Goal: Communication & Community: Share content

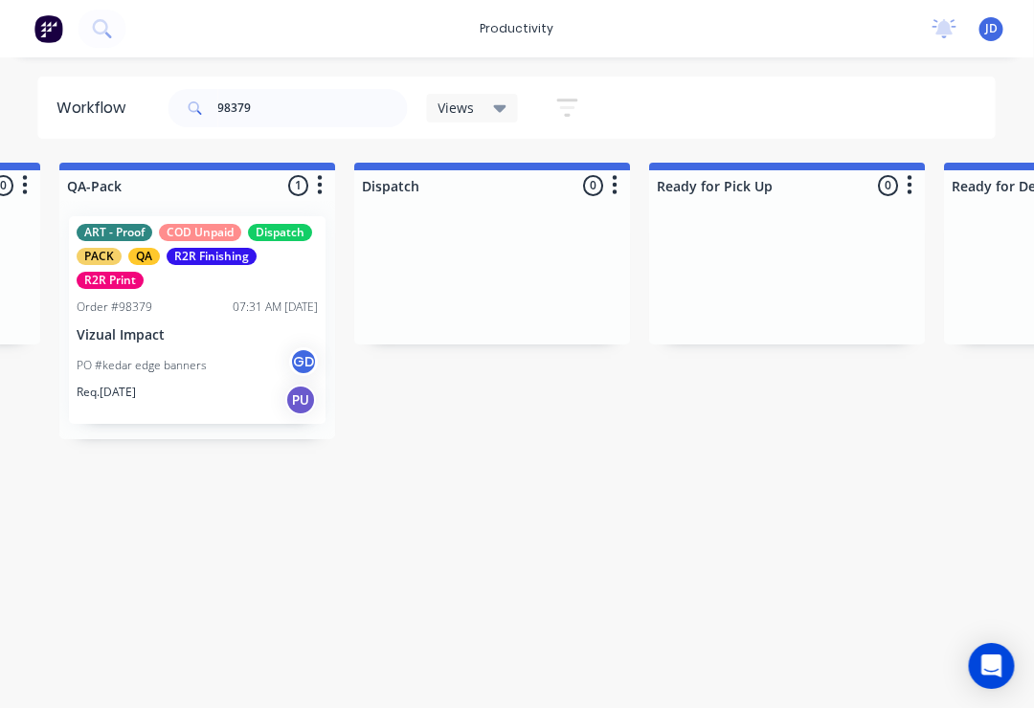
click at [209, 367] on div "PO #kedar edge banners GD" at bounding box center [198, 365] width 241 height 36
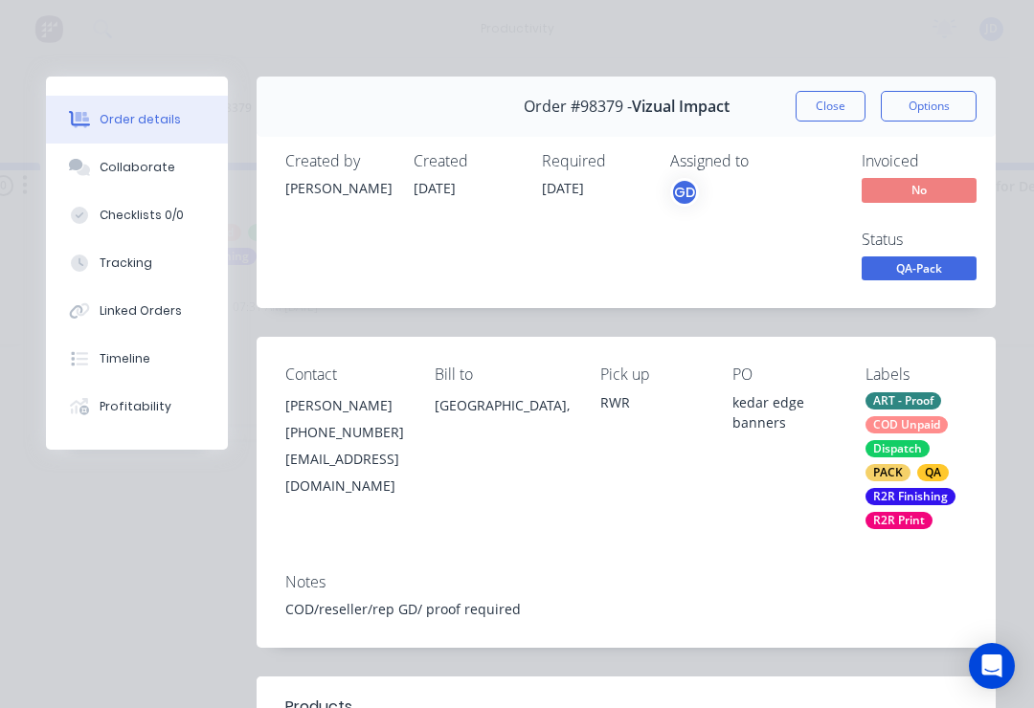
click at [148, 164] on div "Collaborate" at bounding box center [138, 167] width 76 height 17
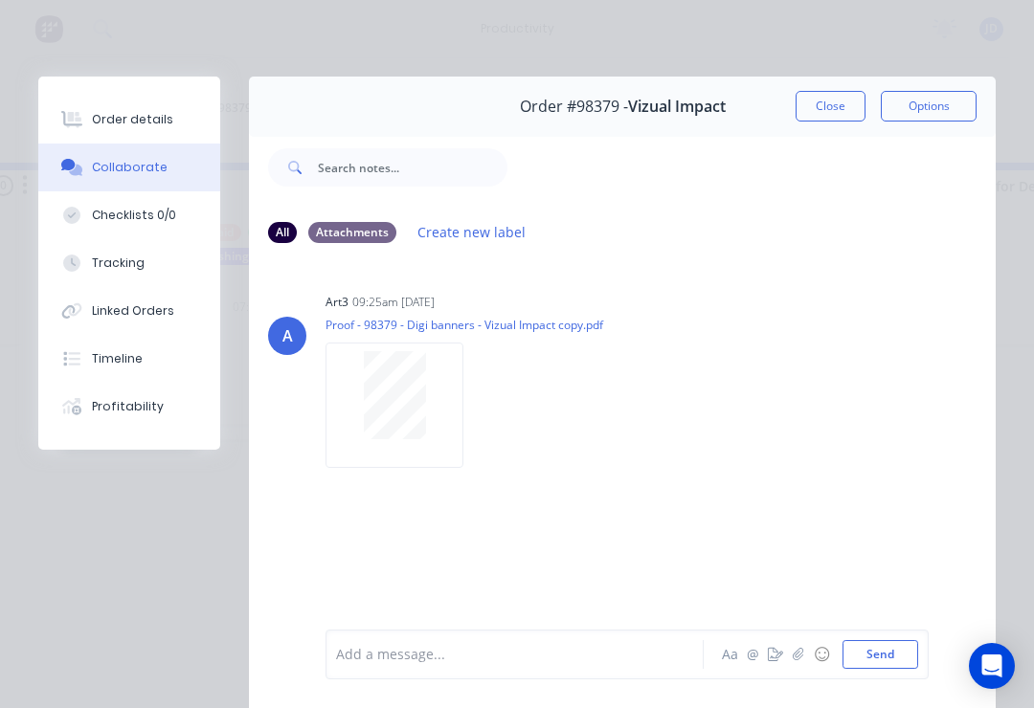
click at [804, 654] on icon "button" at bounding box center [798, 654] width 11 height 13
click at [910, 643] on button "Send" at bounding box center [880, 654] width 76 height 29
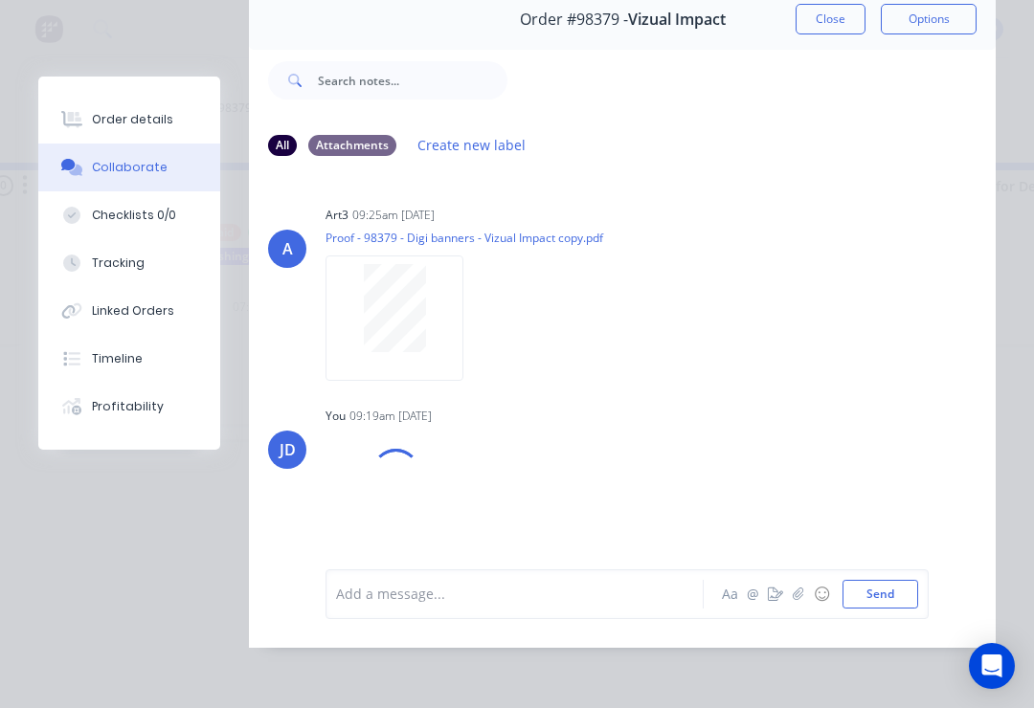
scroll to position [116, 0]
click at [795, 599] on icon "button" at bounding box center [798, 594] width 11 height 13
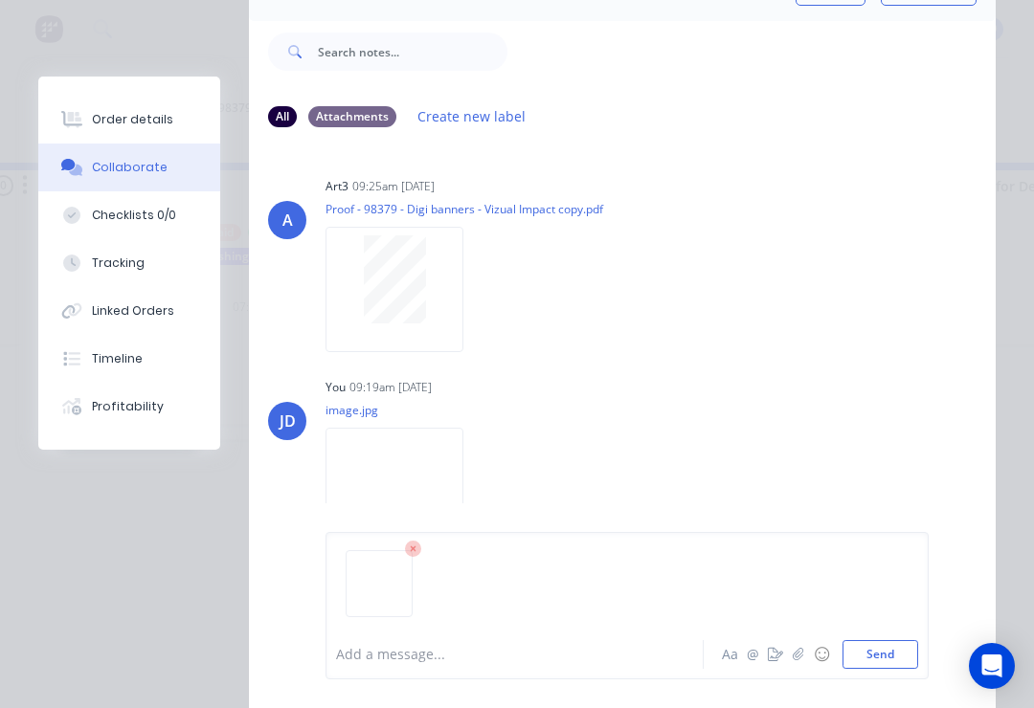
click at [814, 653] on button "☺" at bounding box center [821, 654] width 23 height 23
click at [820, 658] on button "☺" at bounding box center [821, 654] width 23 height 23
click at [892, 660] on button "Send" at bounding box center [880, 654] width 76 height 29
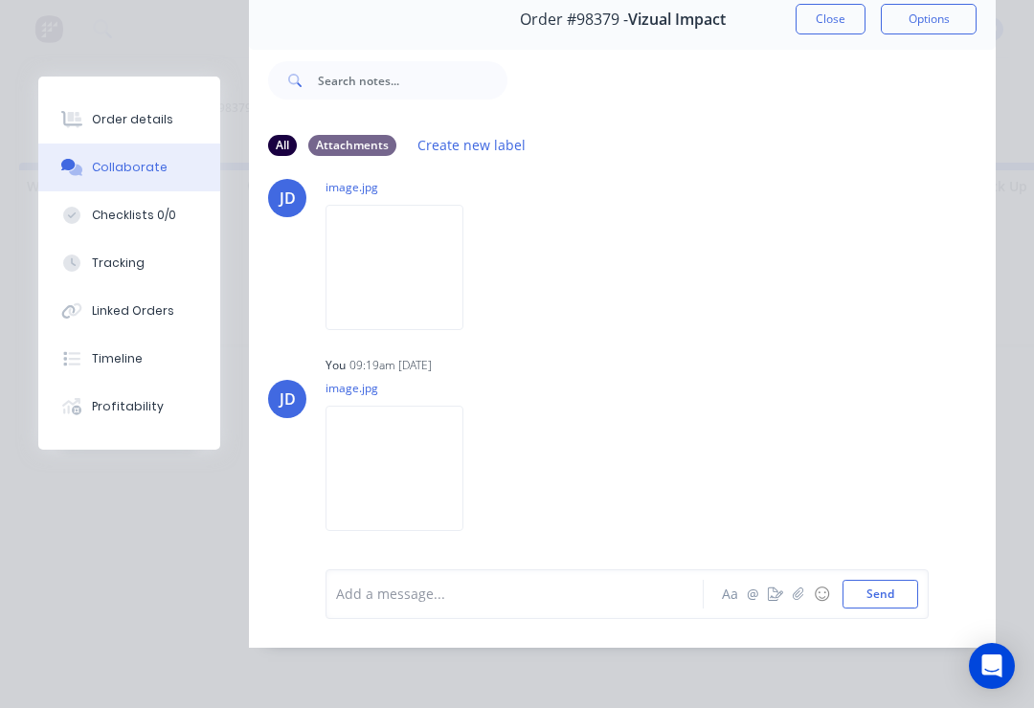
scroll to position [253, 0]
click at [797, 589] on icon "button" at bounding box center [798, 594] width 11 height 13
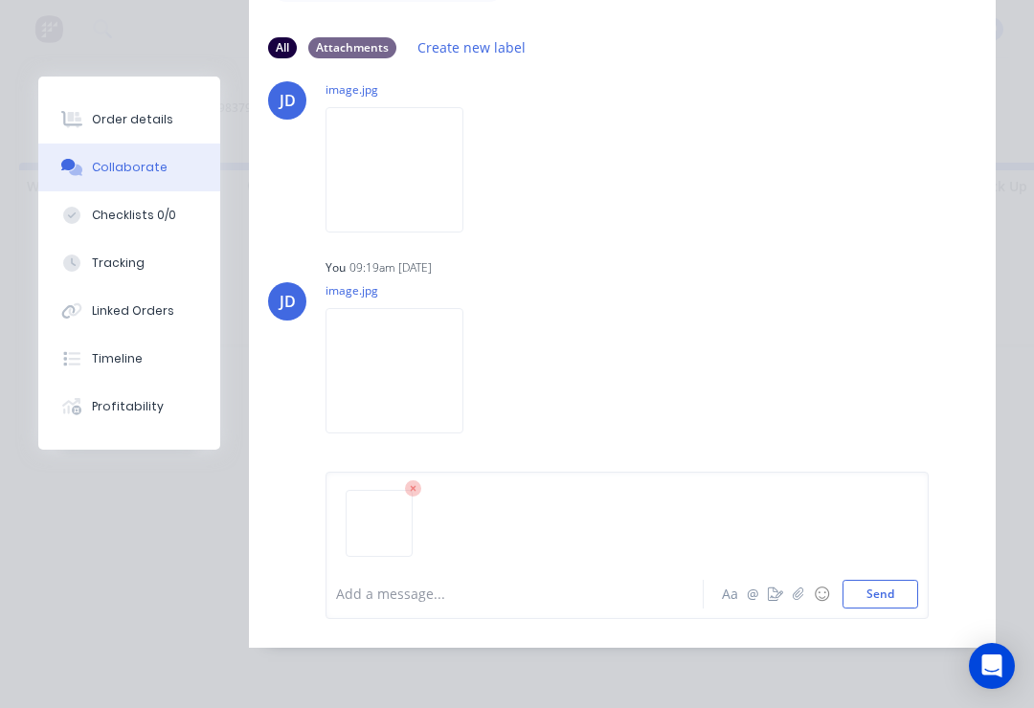
scroll to position [213, 0]
click at [897, 605] on button "Send" at bounding box center [880, 594] width 76 height 29
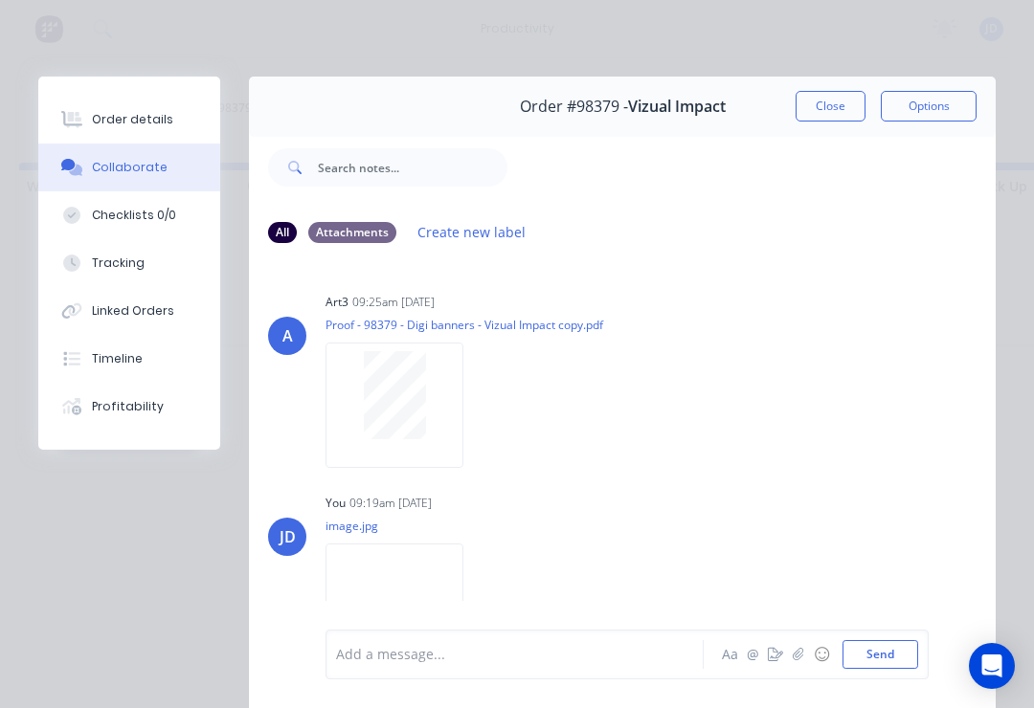
scroll to position [0, 0]
click at [845, 103] on button "Close" at bounding box center [830, 106] width 70 height 31
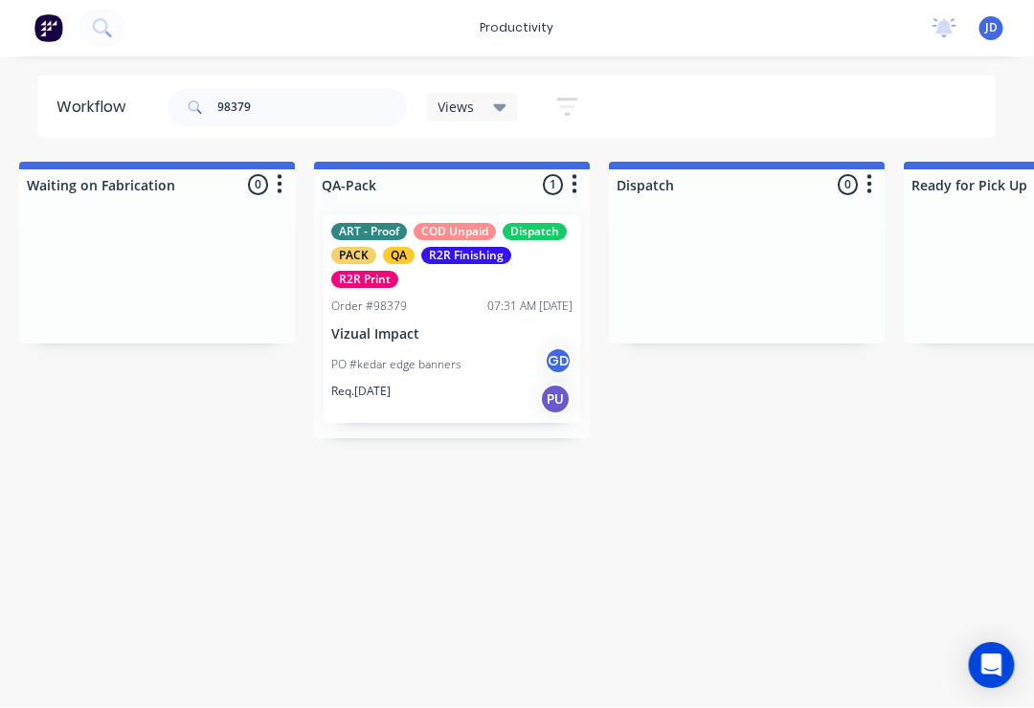
scroll to position [0, 4739]
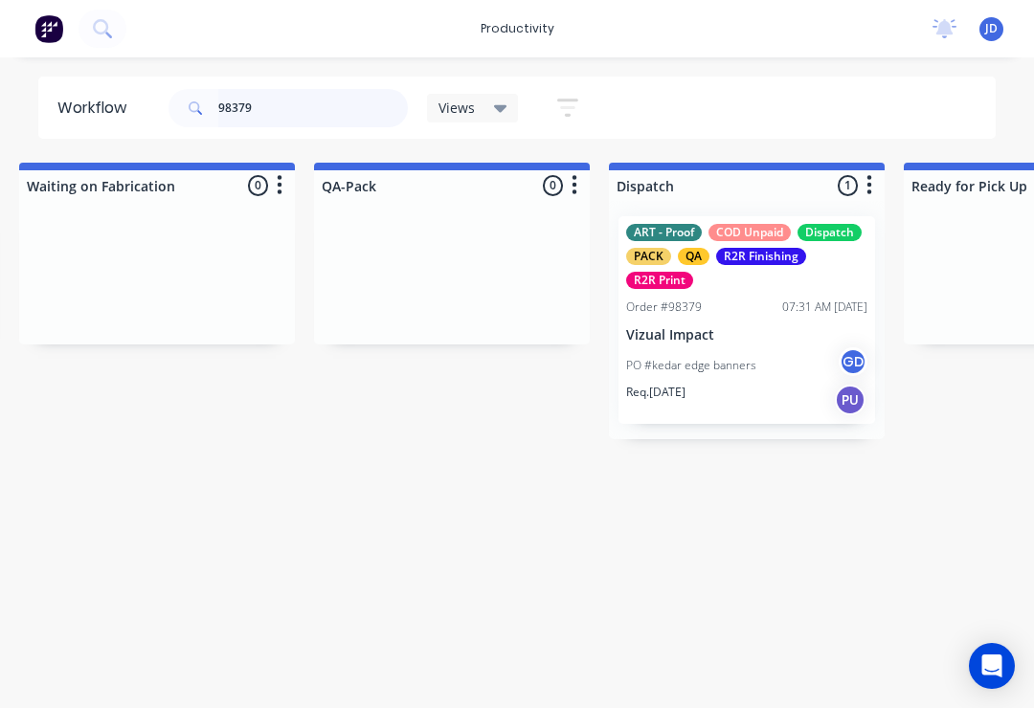
click at [282, 122] on input "98379" at bounding box center [313, 108] width 190 height 38
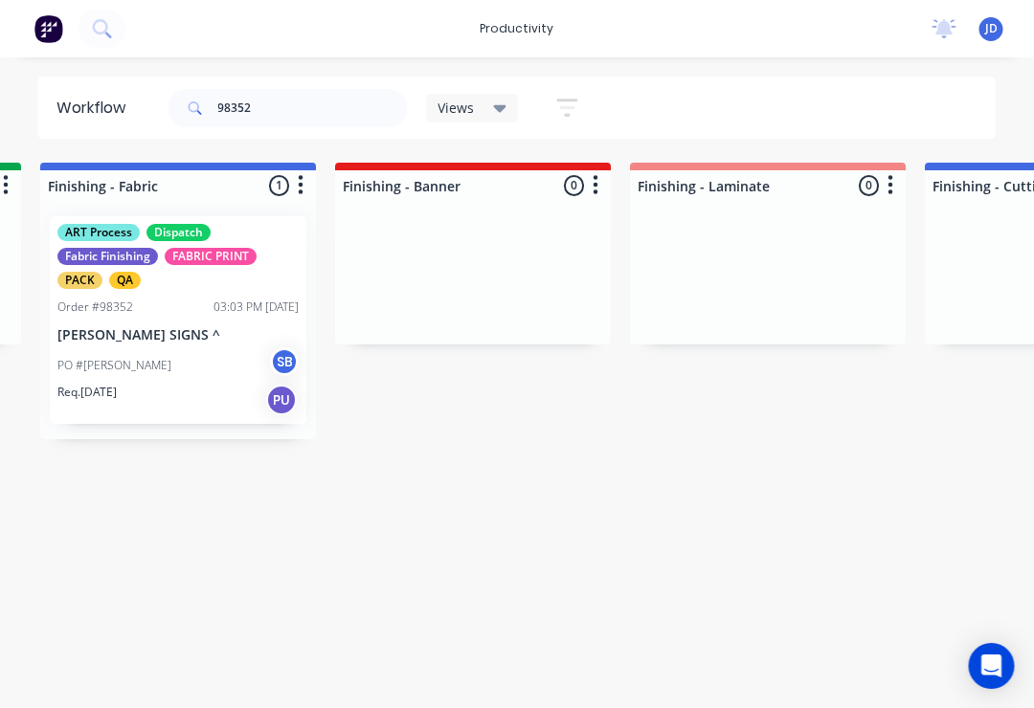
scroll to position [0, 3540]
click at [194, 345] on div "ART Process Dispatch Fabric Finishing FABRIC PRINT PACK QA Order #98352 03:03 P…" at bounding box center [177, 320] width 257 height 208
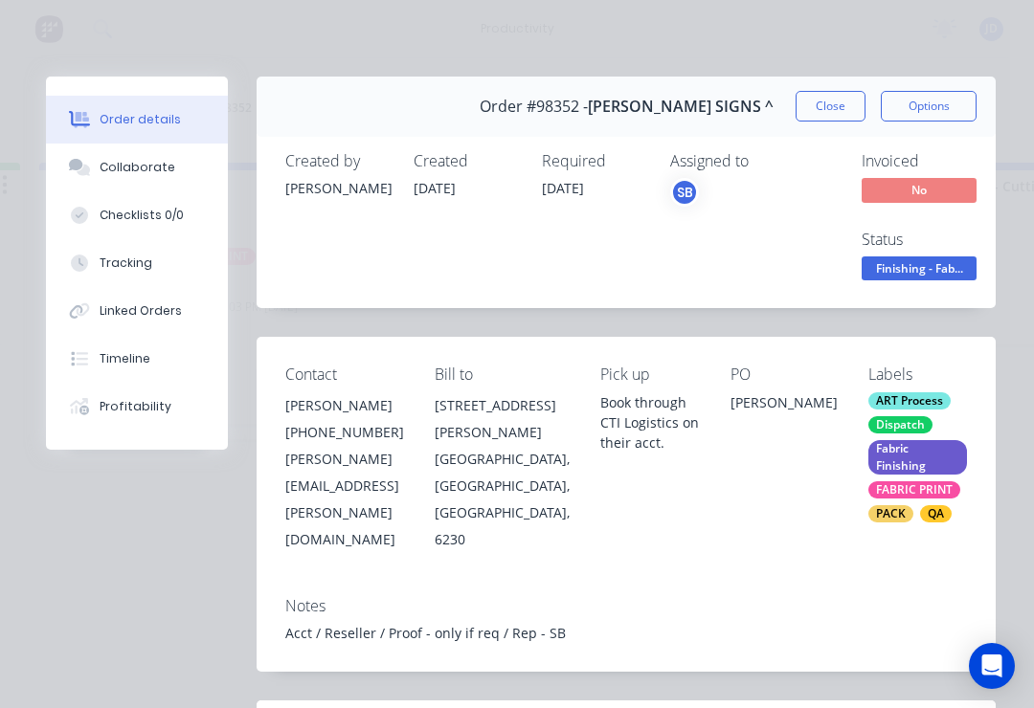
click at [166, 171] on div "Collaborate" at bounding box center [138, 167] width 76 height 17
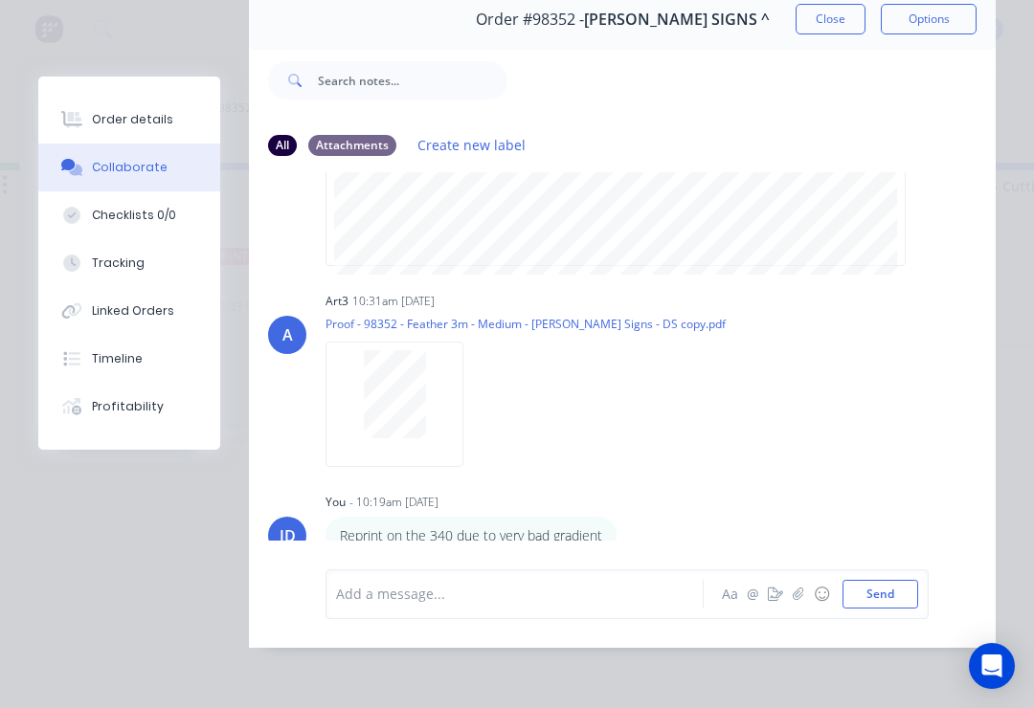
scroll to position [116, 0]
click at [807, 598] on button "button" at bounding box center [798, 594] width 23 height 23
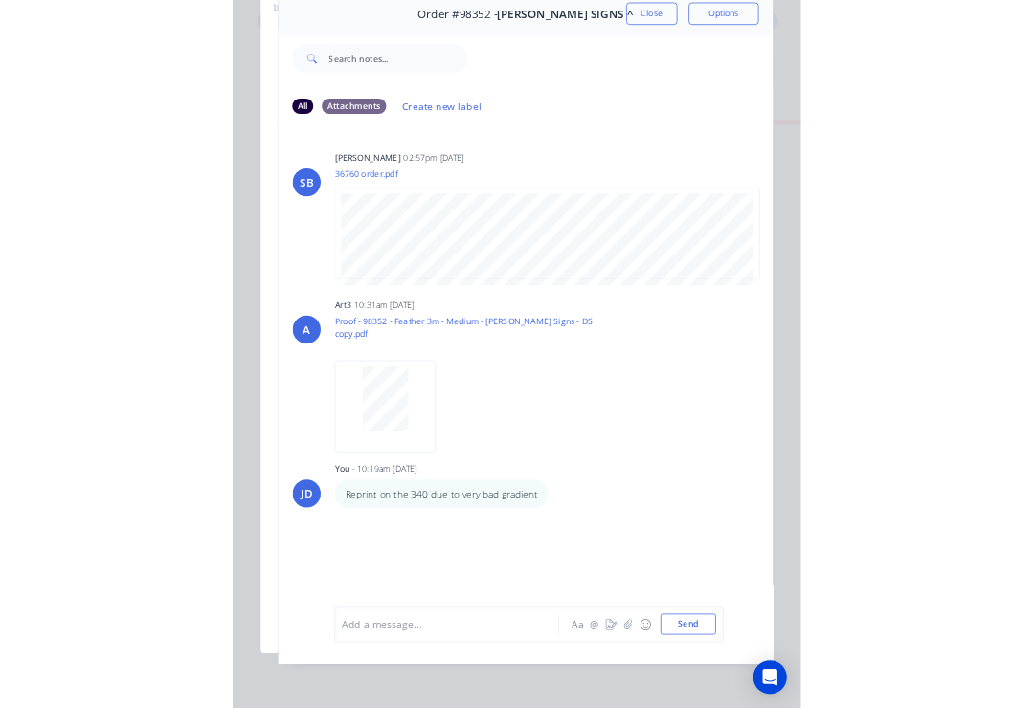
scroll to position [0, 0]
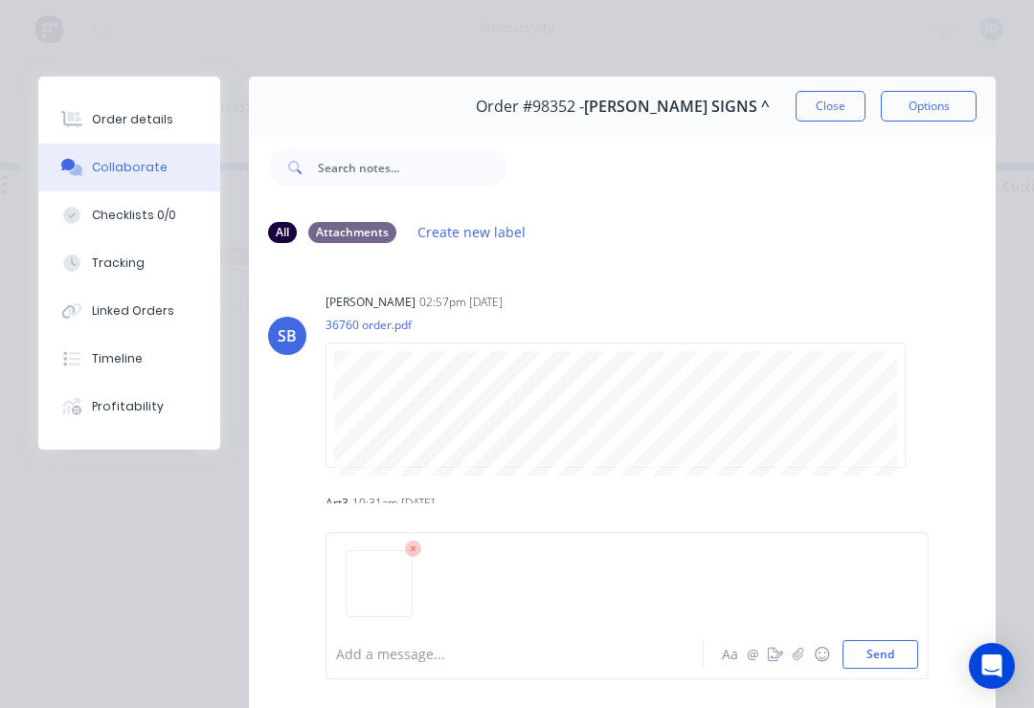
click at [914, 645] on button "Send" at bounding box center [880, 654] width 76 height 29
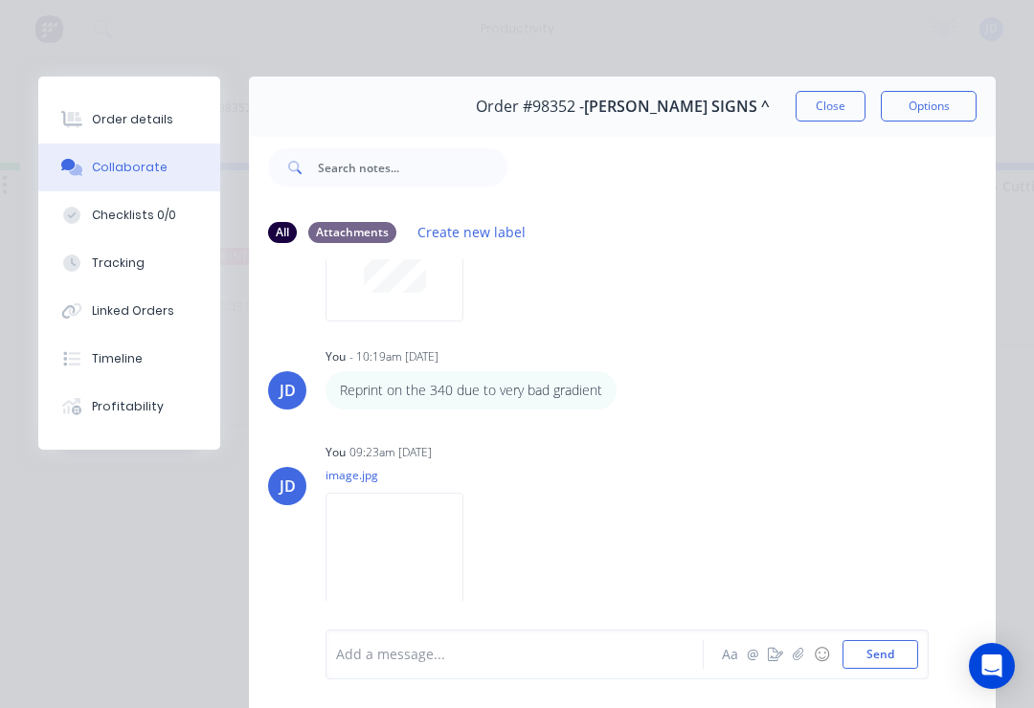
scroll to position [348, 0]
click at [802, 659] on icon "button" at bounding box center [798, 654] width 11 height 13
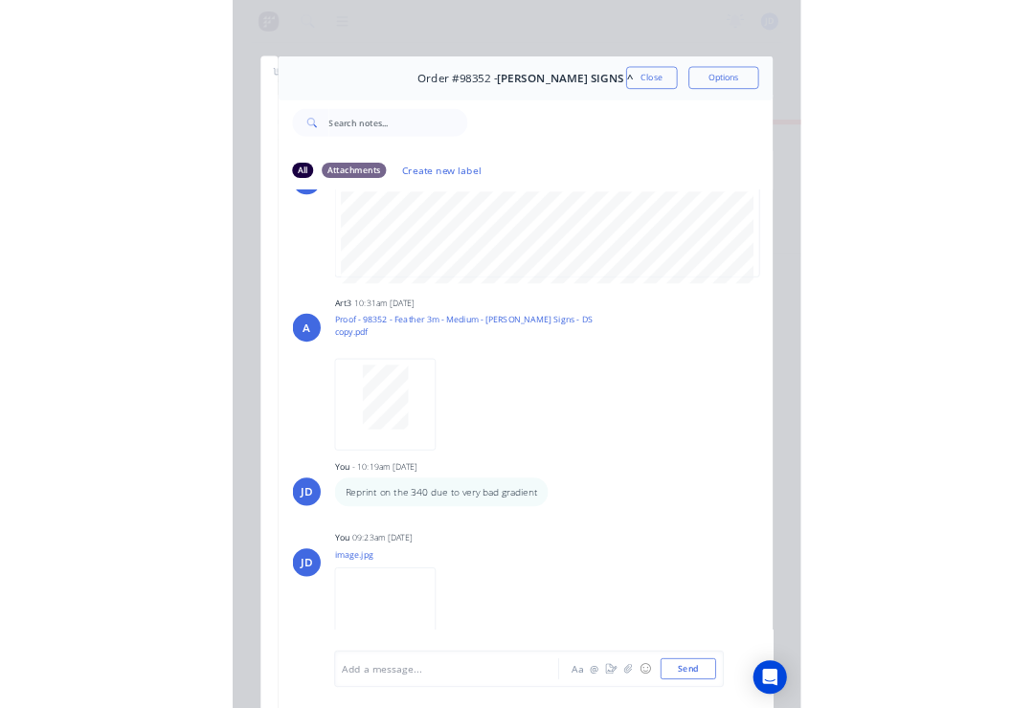
scroll to position [0, 3540]
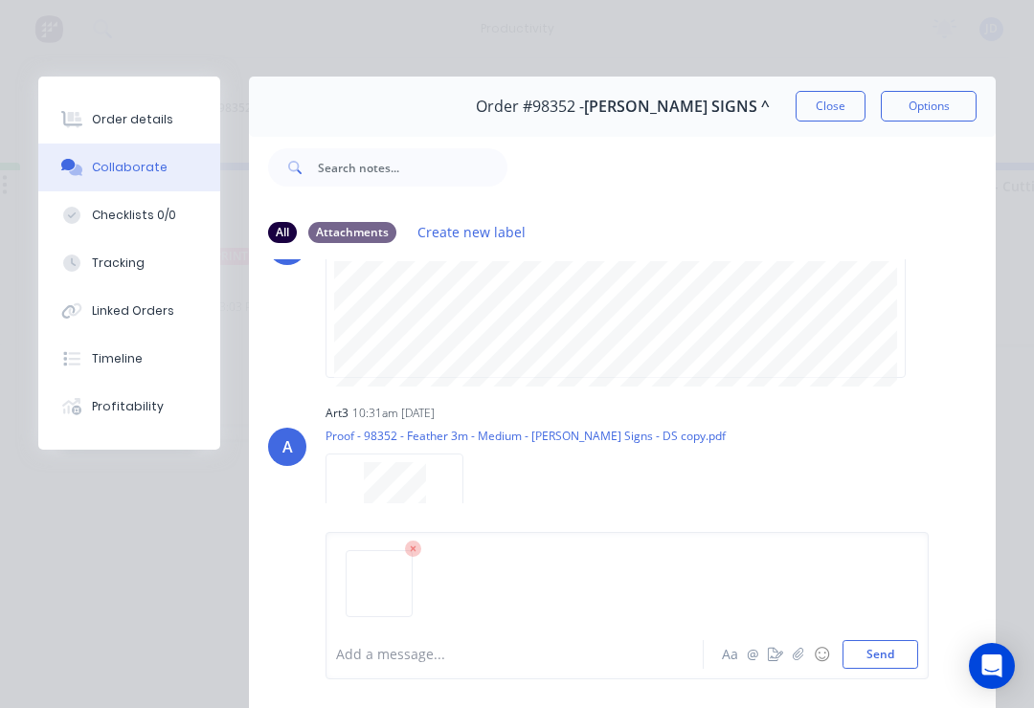
click at [907, 650] on button "Send" at bounding box center [880, 654] width 76 height 29
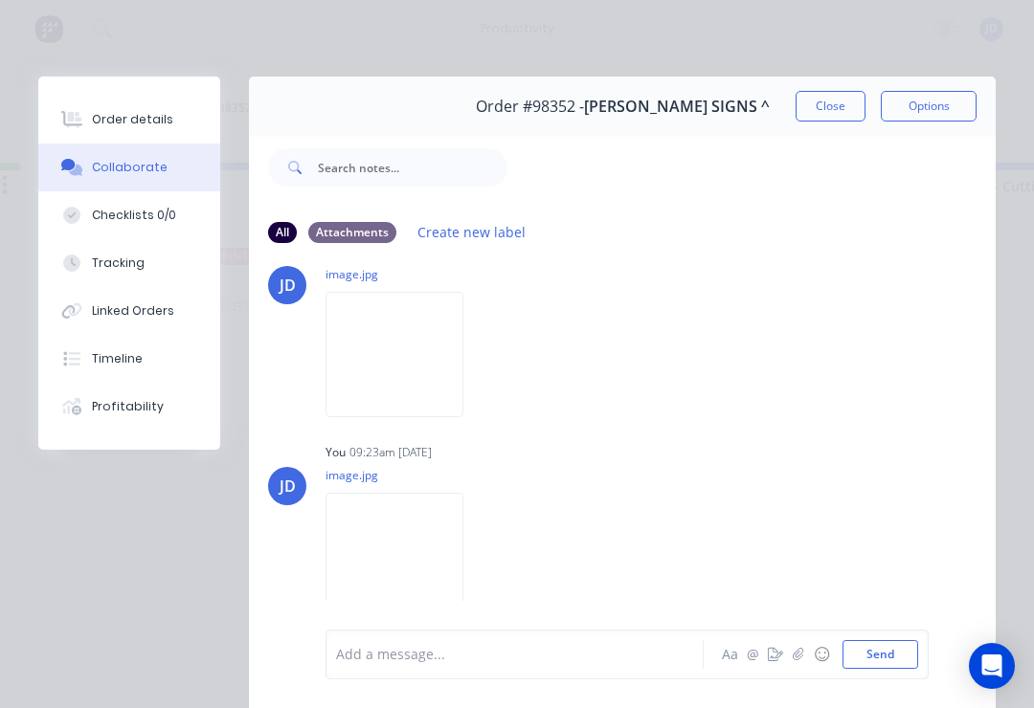
scroll to position [557, 0]
click at [820, 114] on button "Close" at bounding box center [830, 106] width 70 height 31
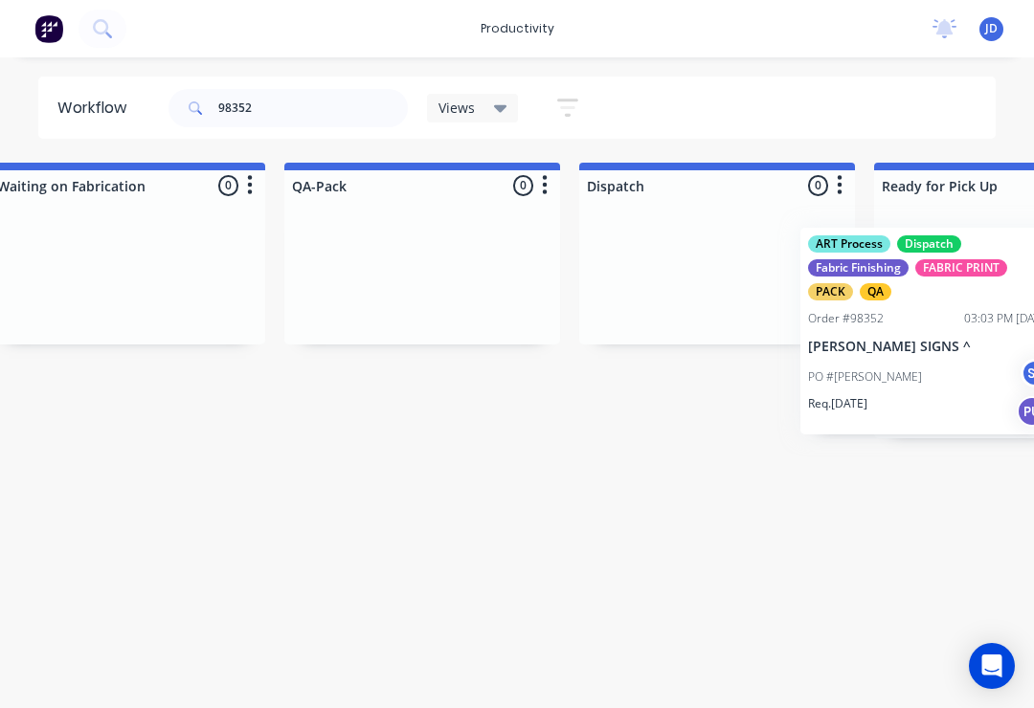
scroll to position [0, 4782]
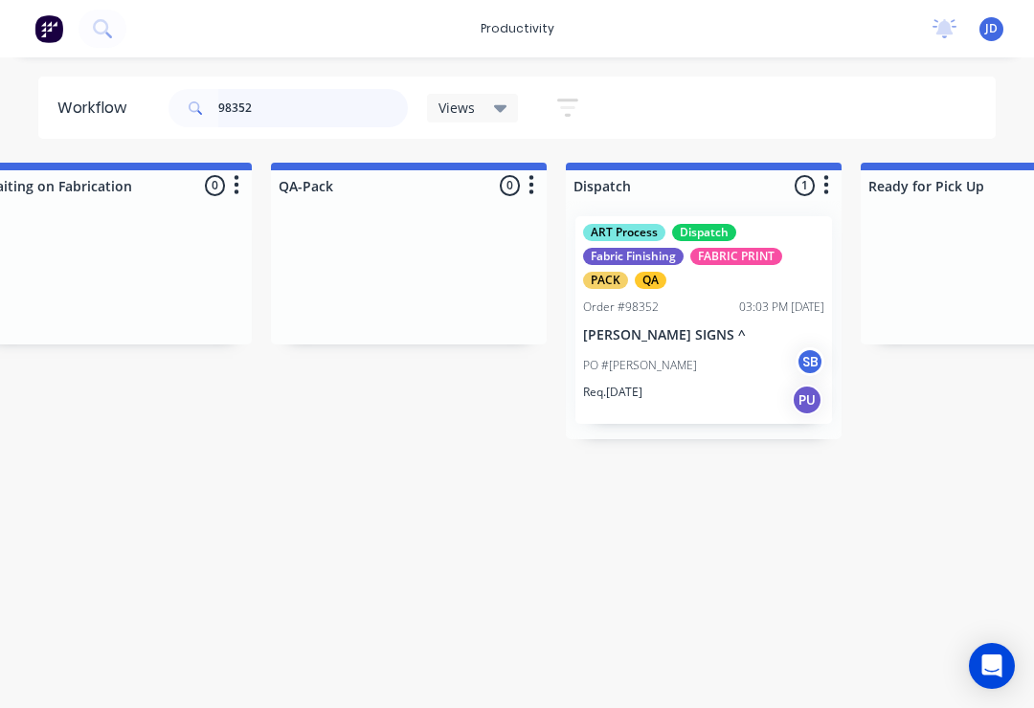
click at [302, 110] on input "98352" at bounding box center [313, 108] width 190 height 38
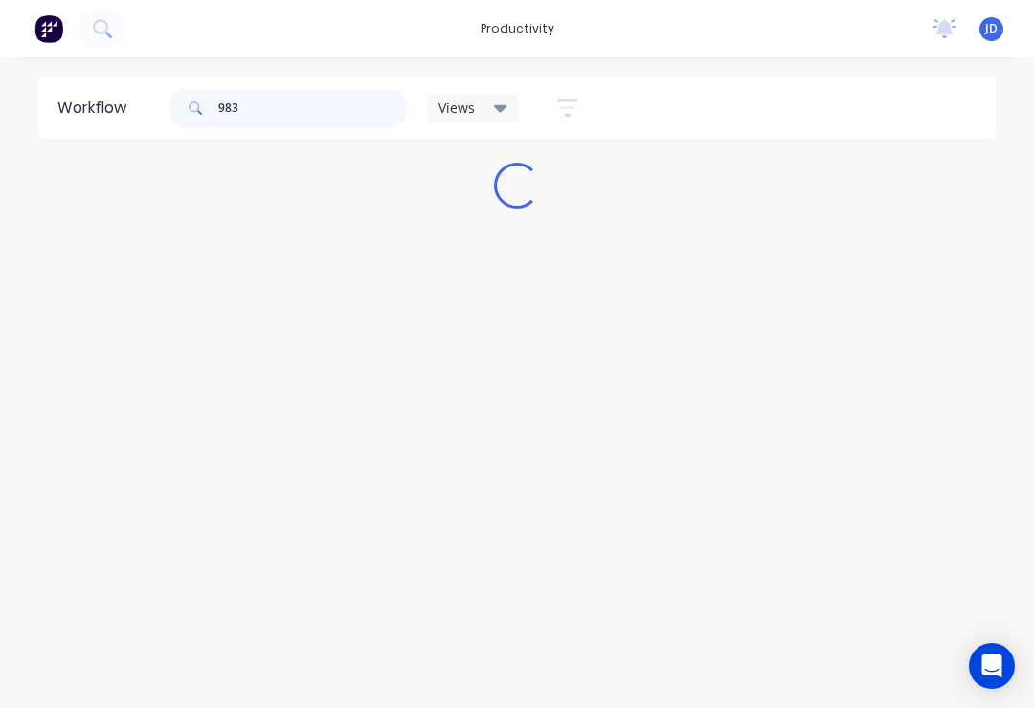
scroll to position [0, 0]
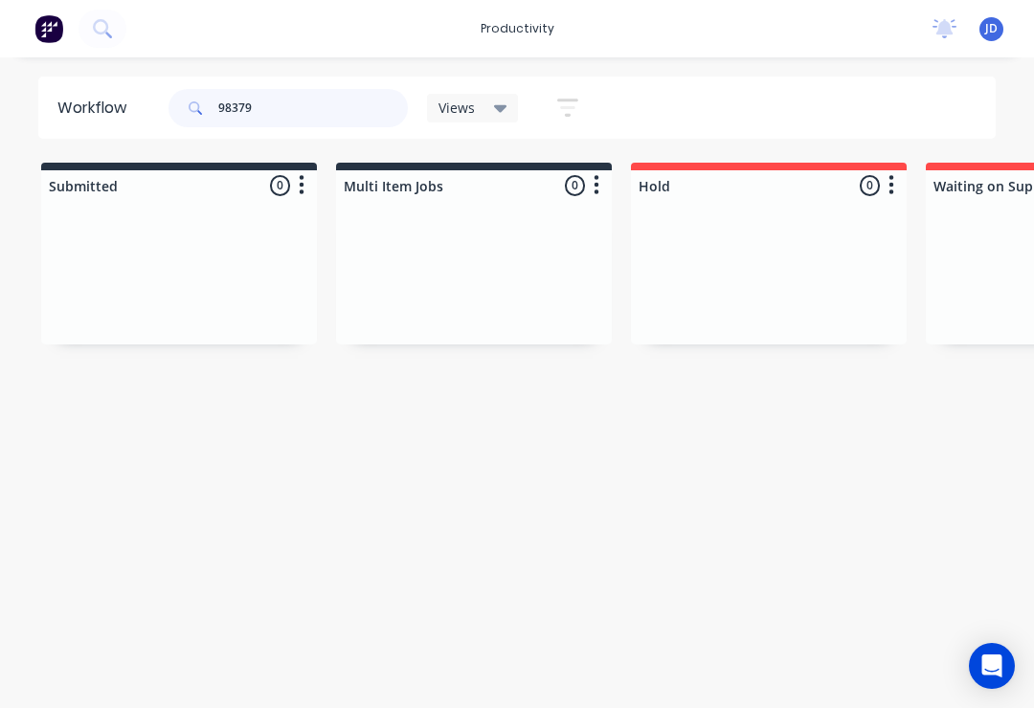
type input "98379"
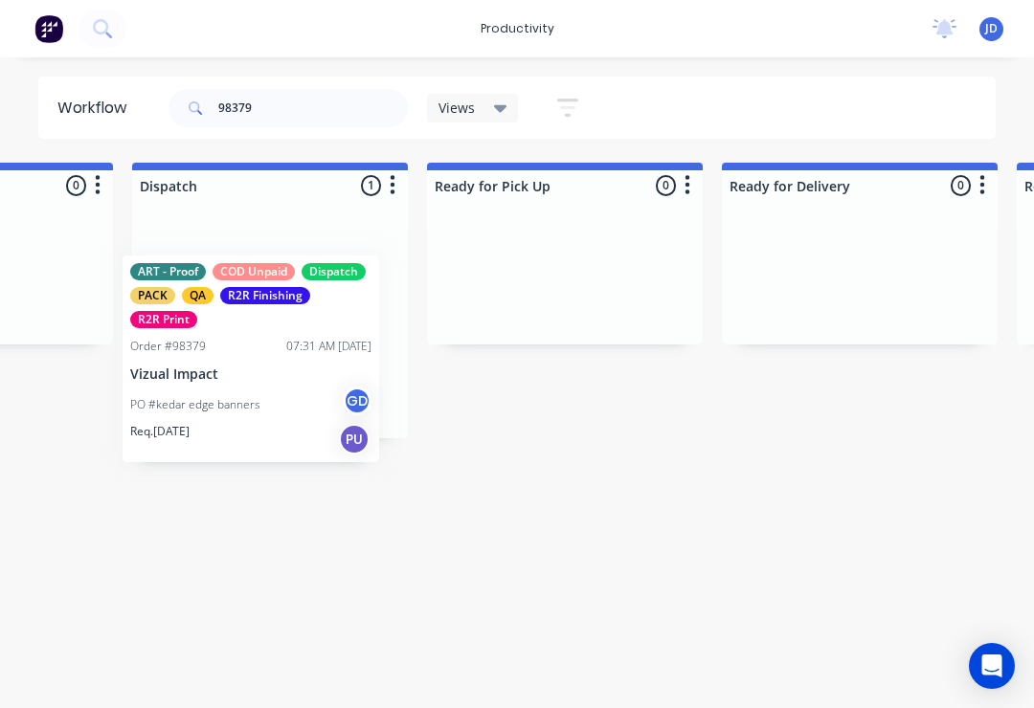
scroll to position [0, 5213]
